Goal: Task Accomplishment & Management: Complete application form

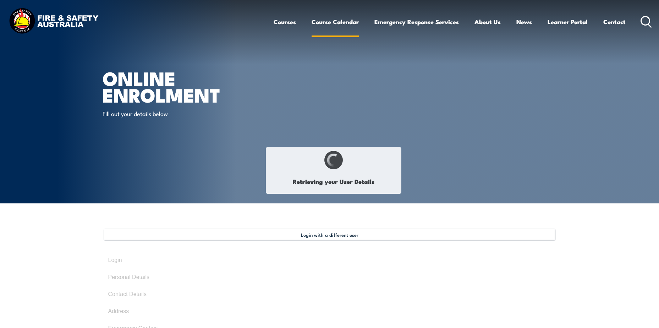
type input "[PERSON_NAME]"
type input "[DATE]"
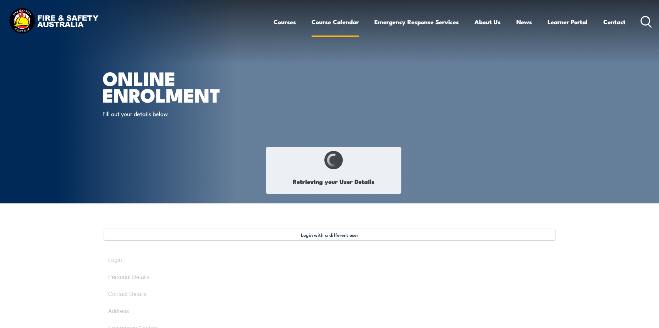
type input "3SWT4EH7PQ"
select select "M"
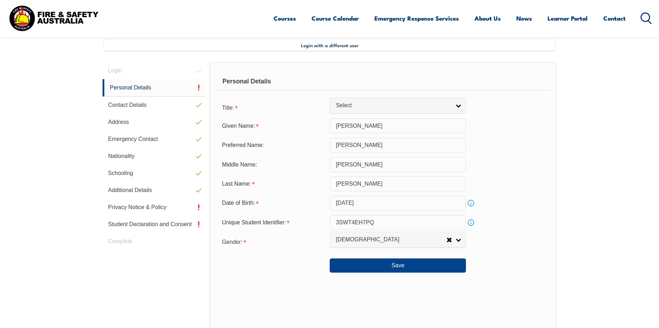
scroll to position [193, 0]
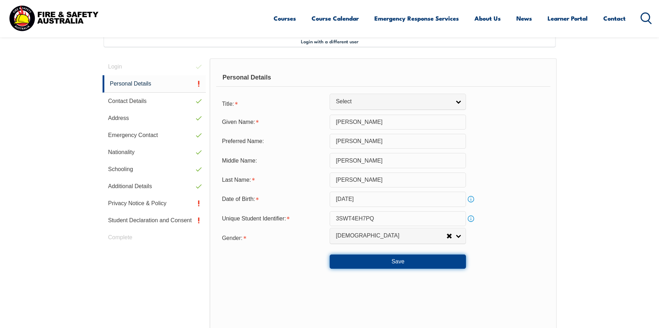
click at [402, 261] on button "Save" at bounding box center [398, 262] width 136 height 14
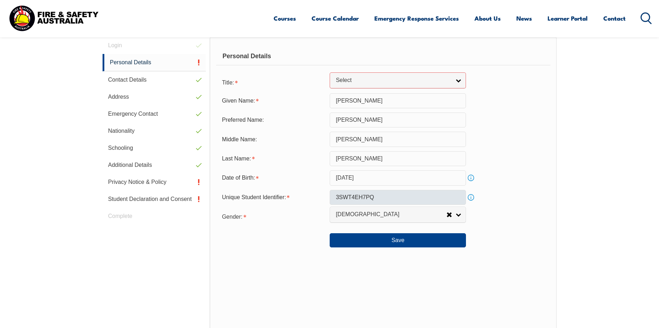
scroll to position [180, 0]
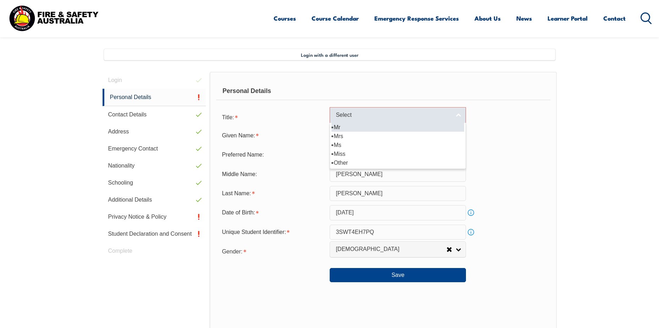
click at [338, 116] on span "Select" at bounding box center [393, 114] width 115 height 7
click at [337, 125] on li "Mr" at bounding box center [398, 127] width 133 height 9
select select "Mr"
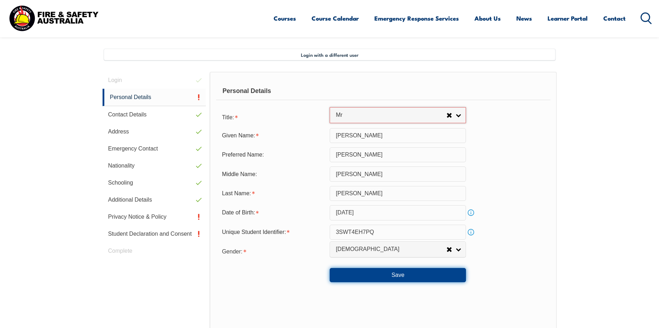
click at [415, 273] on button "Save" at bounding box center [398, 275] width 136 height 14
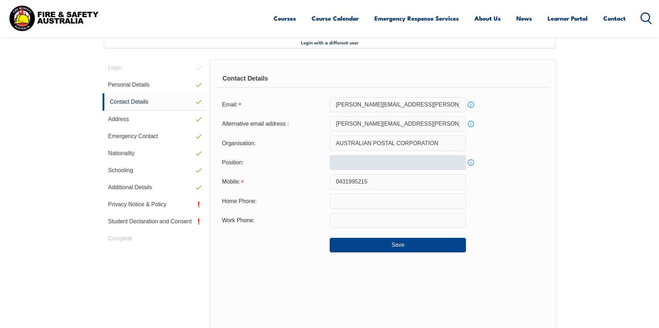
scroll to position [193, 0]
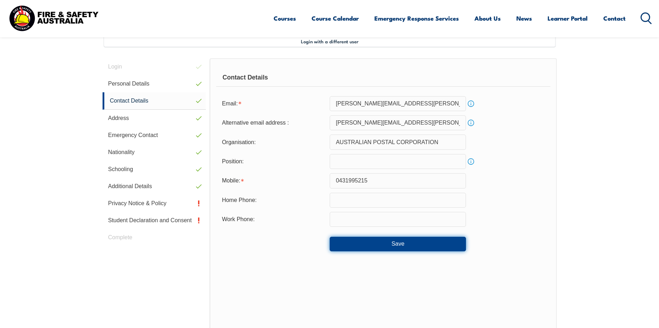
click at [387, 240] on button "Save" at bounding box center [398, 244] width 136 height 14
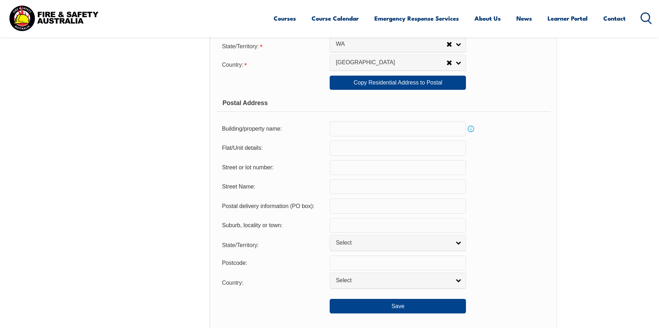
scroll to position [407, 0]
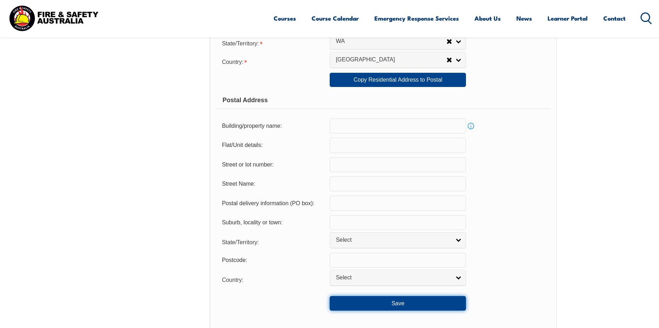
click at [414, 304] on button "Save" at bounding box center [398, 303] width 136 height 14
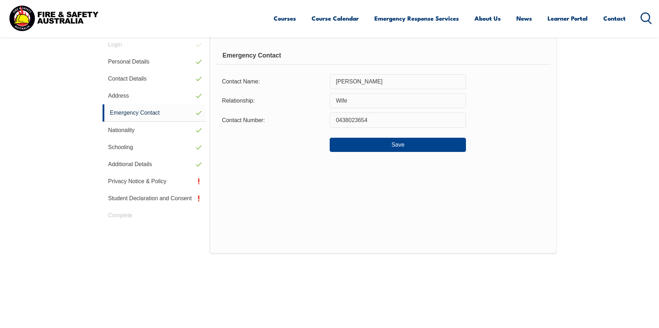
scroll to position [193, 0]
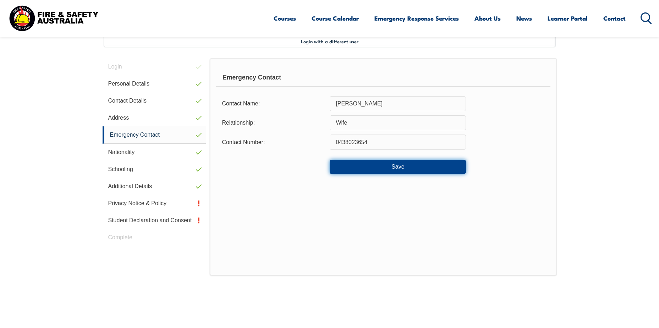
click at [392, 163] on button "Save" at bounding box center [398, 167] width 136 height 14
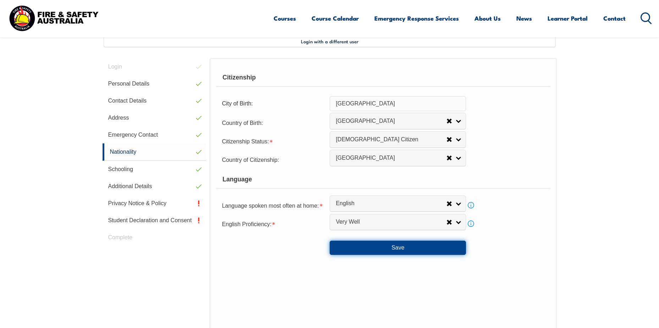
click at [403, 248] on button "Save" at bounding box center [398, 248] width 136 height 14
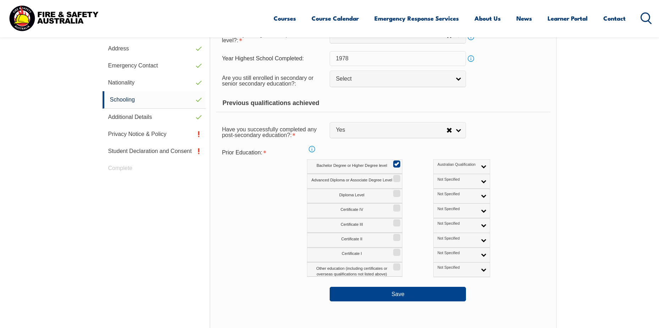
scroll to position [264, 0]
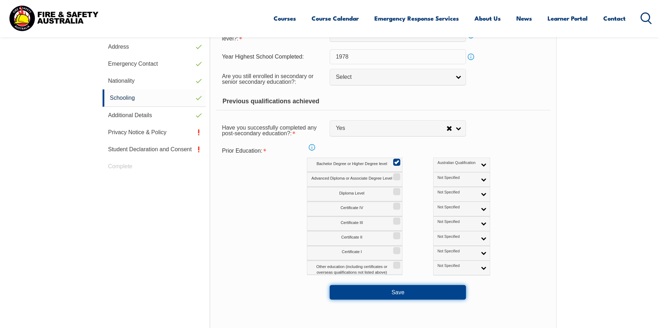
click at [399, 294] on button "Save" at bounding box center [398, 292] width 136 height 14
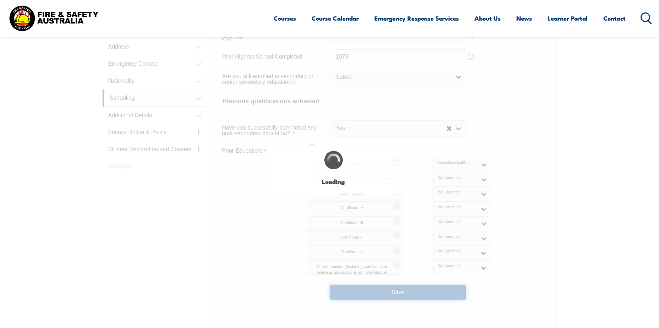
select select "true"
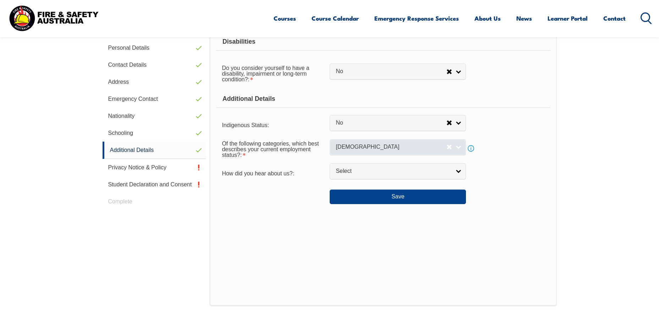
scroll to position [193, 0]
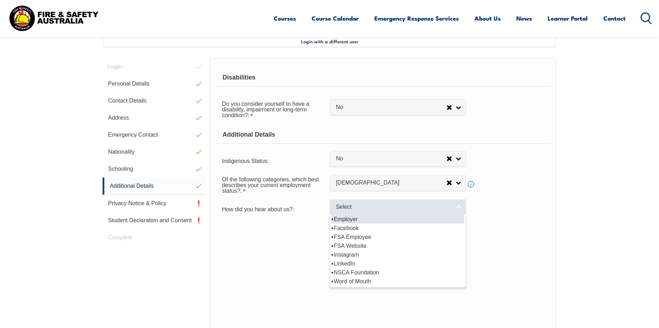
click at [461, 206] on link "Select" at bounding box center [398, 207] width 136 height 16
click at [358, 221] on li "Employer" at bounding box center [398, 219] width 133 height 9
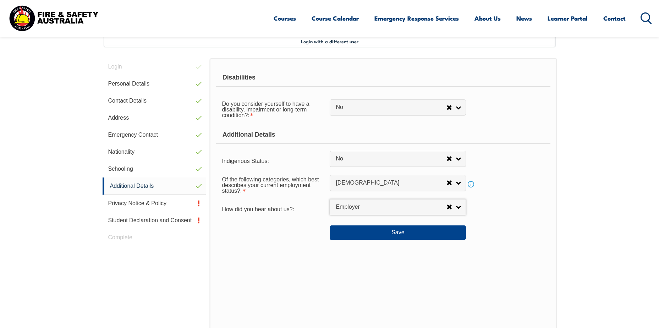
select select "8019"
click at [401, 231] on button "Save" at bounding box center [398, 232] width 136 height 14
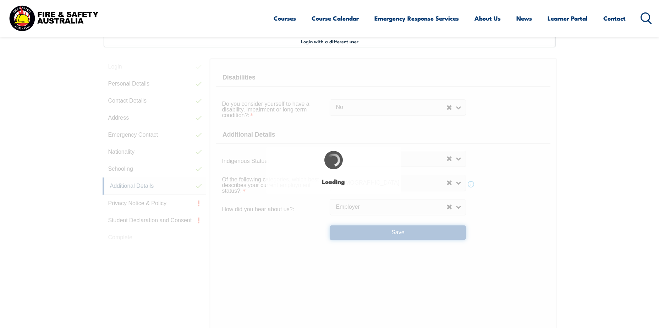
select select "false"
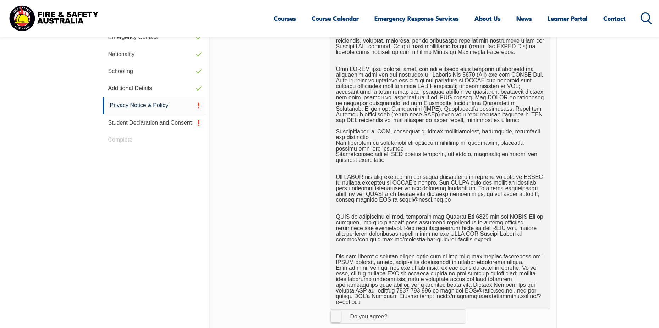
scroll to position [407, 0]
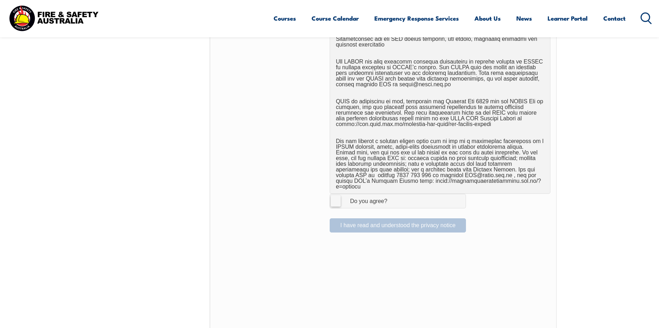
click at [337, 194] on label "I Agree Do you agree?" at bounding box center [398, 201] width 136 height 14
click at [393, 194] on input "I Agree Do you agree?" at bounding box center [399, 200] width 12 height 13
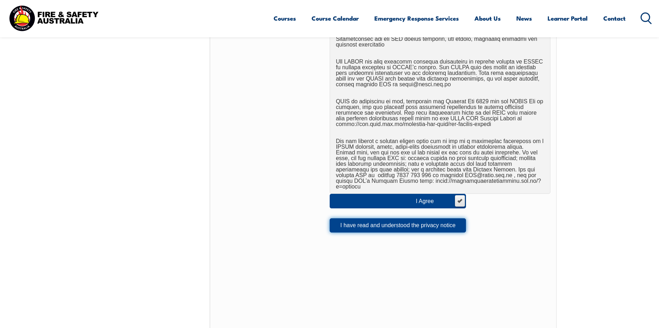
click at [395, 218] on button "I have read and understood the privacy notice" at bounding box center [398, 225] width 136 height 14
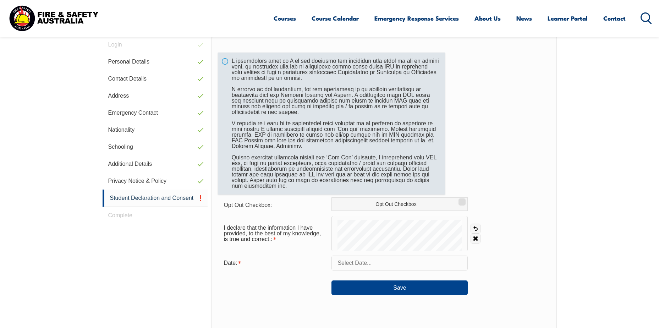
scroll to position [193, 0]
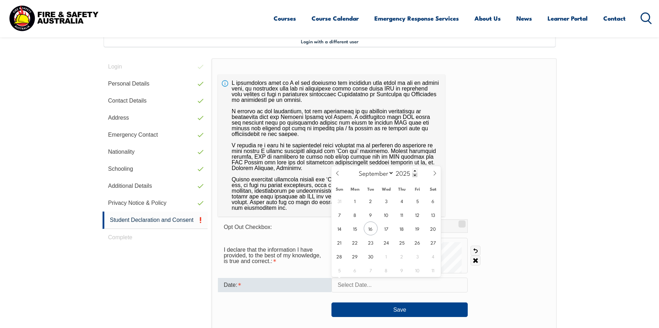
click at [362, 288] on input "text" at bounding box center [400, 285] width 136 height 15
click at [369, 231] on span "16" at bounding box center [371, 229] width 14 height 14
type input "[DATE]"
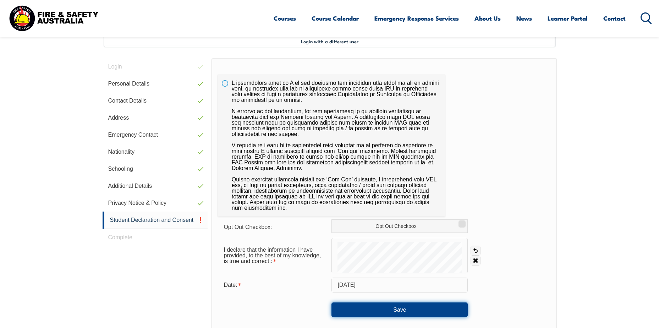
click at [405, 310] on button "Save" at bounding box center [400, 309] width 136 height 14
